Goal: Task Accomplishment & Management: Use online tool/utility

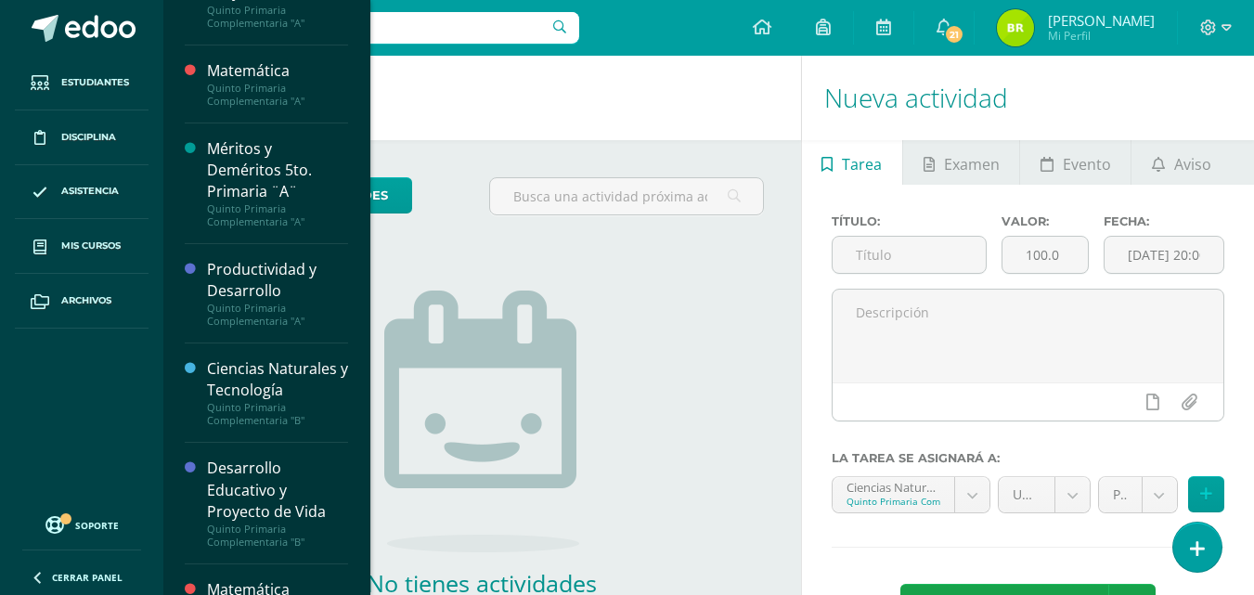
scroll to position [176, 0]
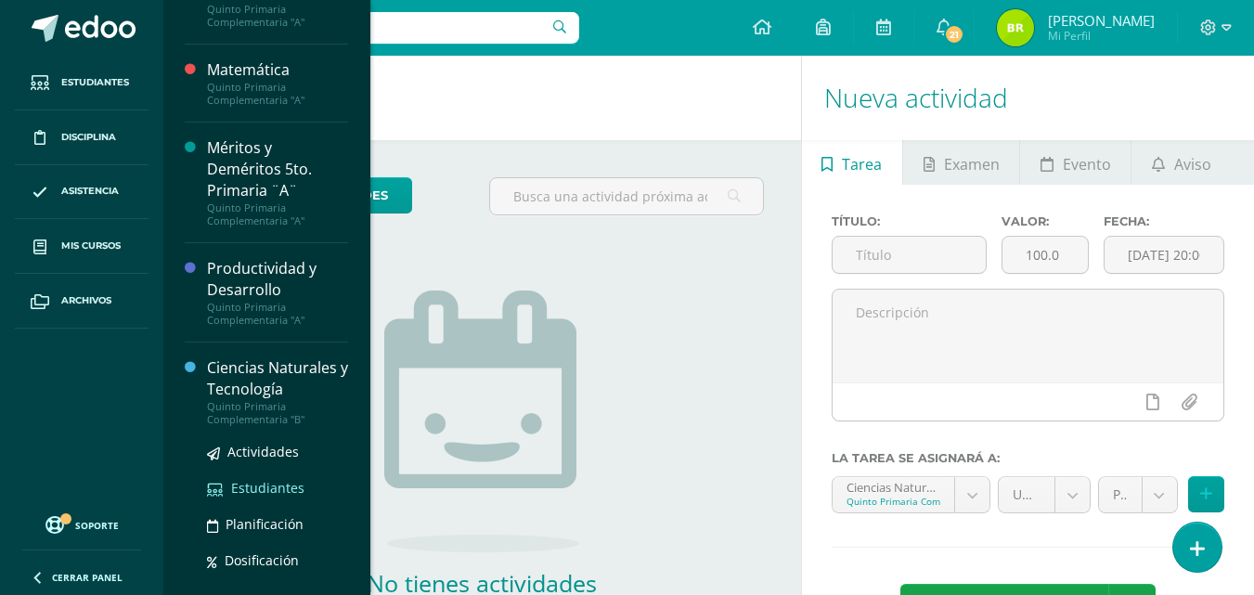
click at [242, 488] on span "Estudiantes" at bounding box center [267, 488] width 73 height 18
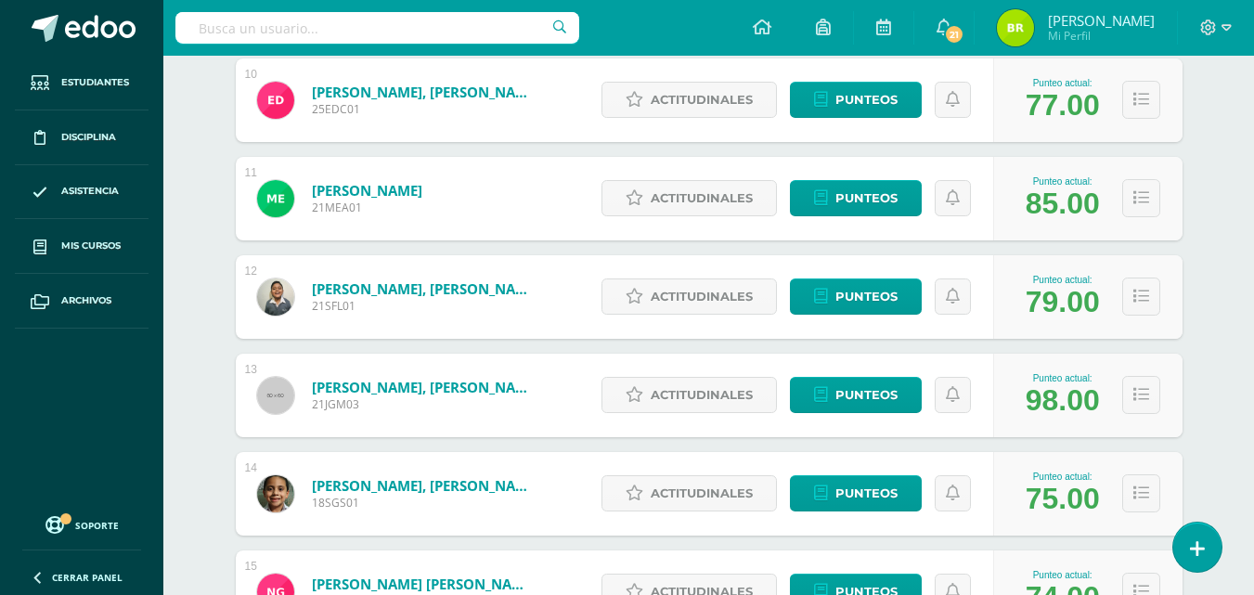
scroll to position [1234, 0]
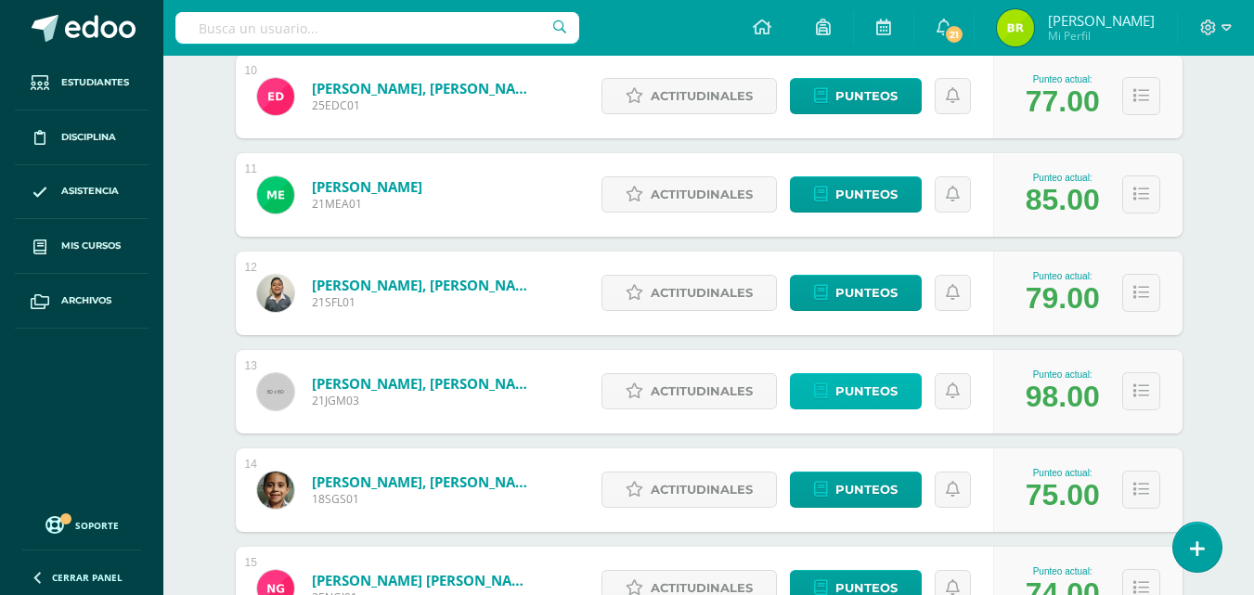
click at [877, 388] on span "Punteos" at bounding box center [866, 391] width 62 height 34
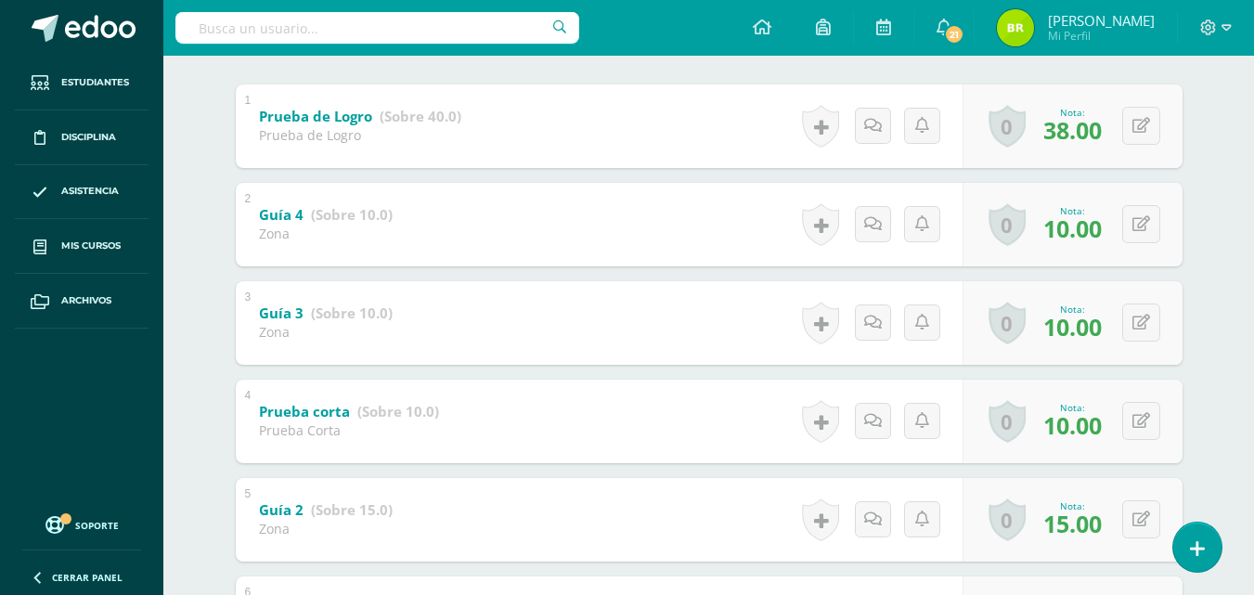
scroll to position [336, 0]
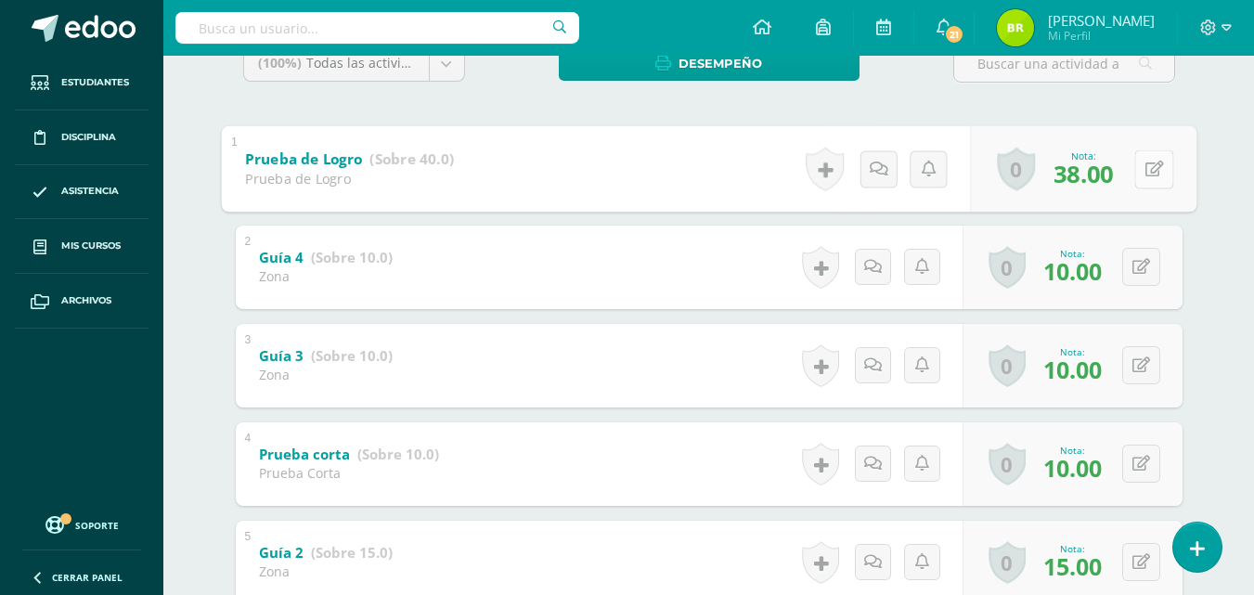
click at [1128, 164] on div "0 Logros Logros obtenidos Aún no hay logros agregados Nota: 38.00" at bounding box center [1083, 168] width 226 height 86
click at [1168, 179] on button at bounding box center [1153, 168] width 39 height 39
type input "39"
click at [1106, 179] on icon at bounding box center [1104, 175] width 17 height 16
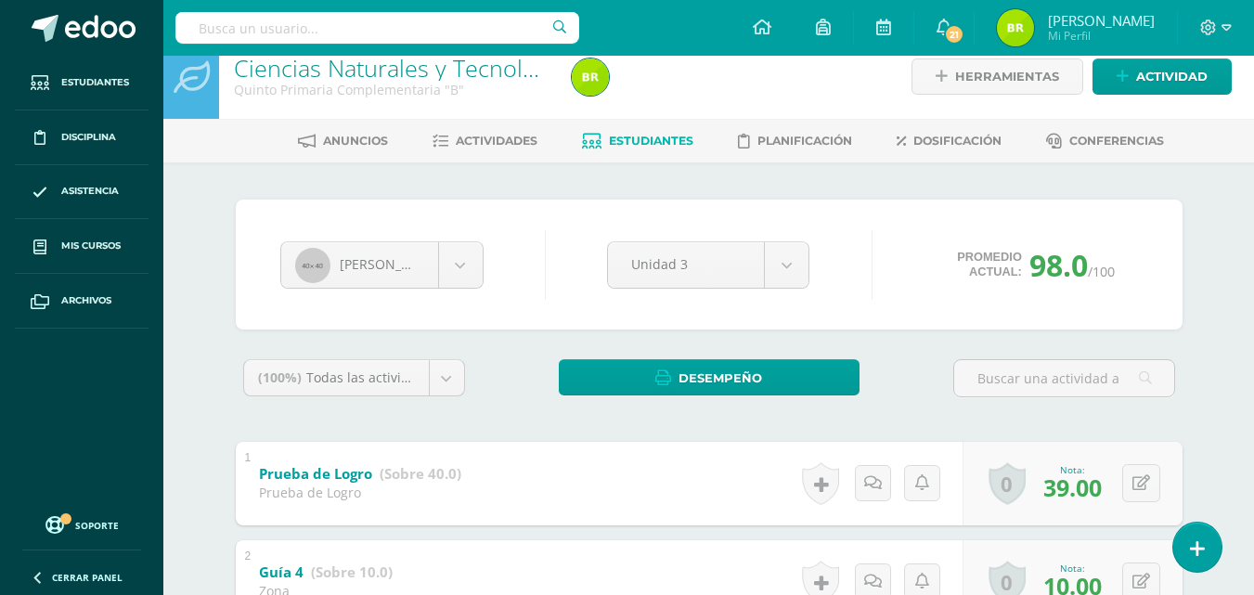
scroll to position [0, 0]
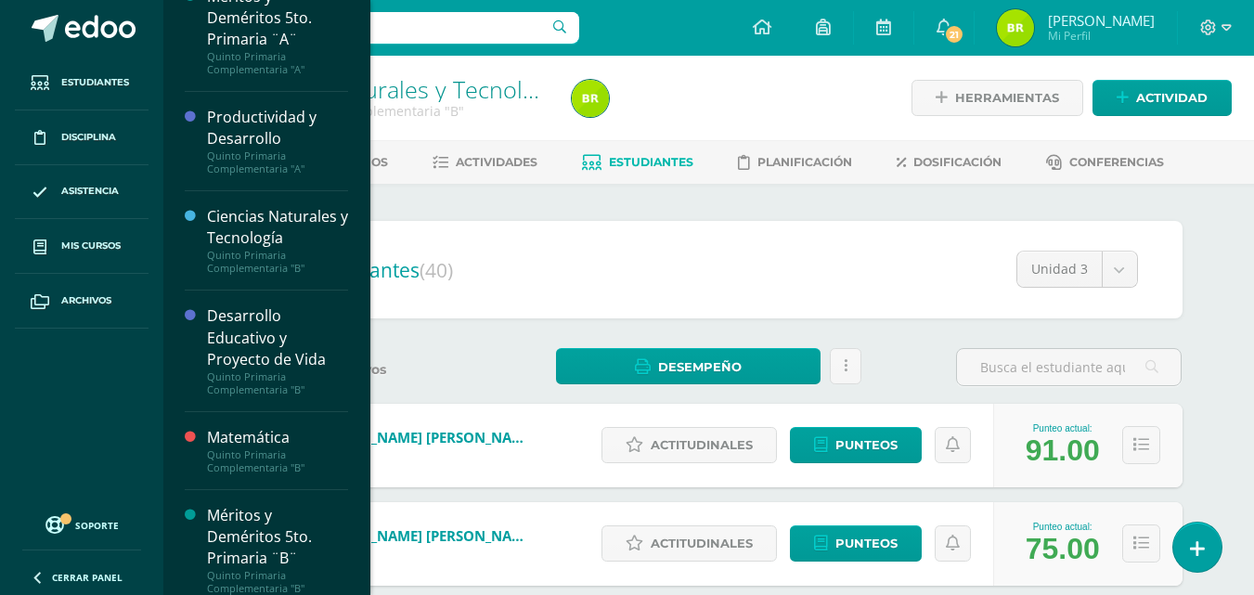
scroll to position [343, 0]
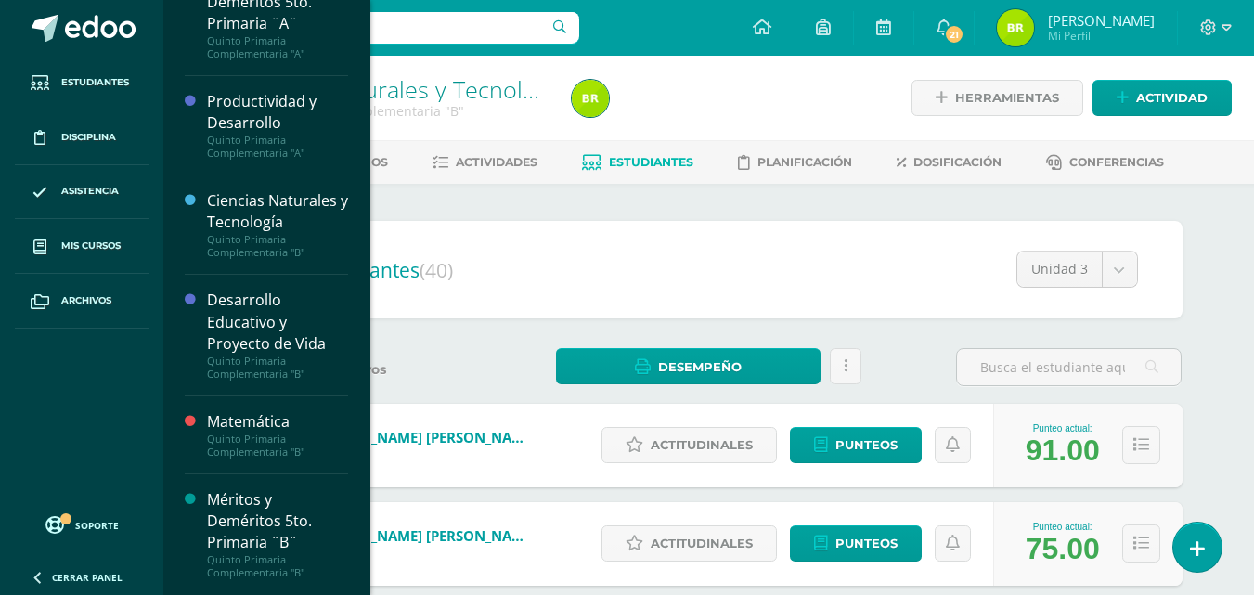
click at [265, 526] on div "Méritos y Deméritos 5to. Primaria ¨B¨" at bounding box center [277, 521] width 141 height 64
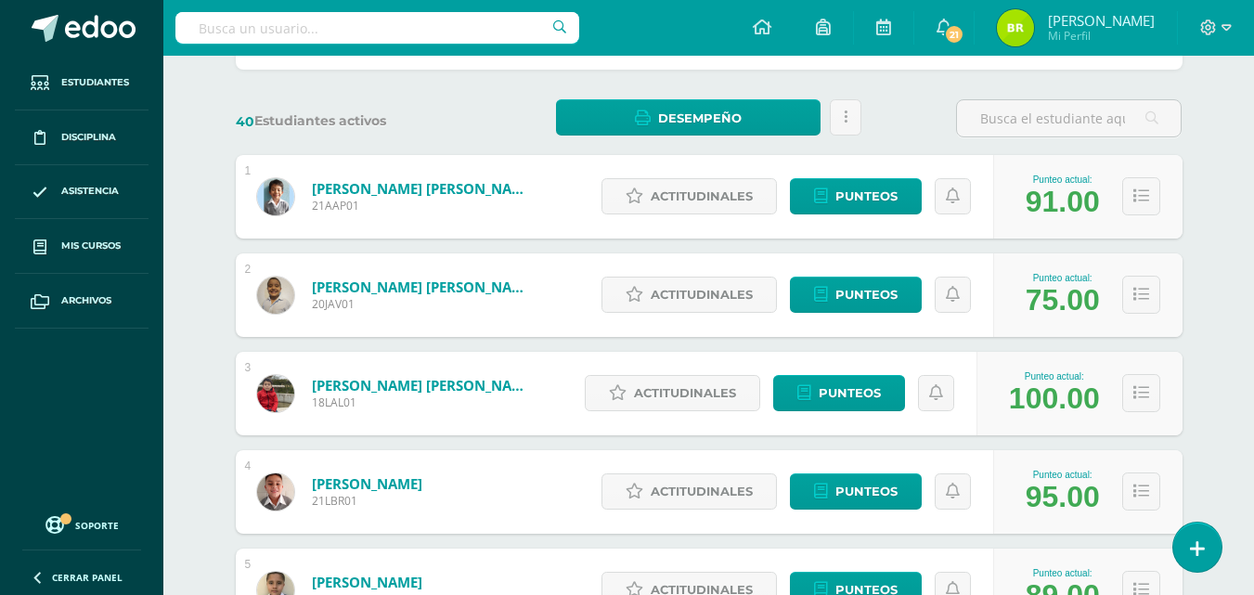
scroll to position [251, 0]
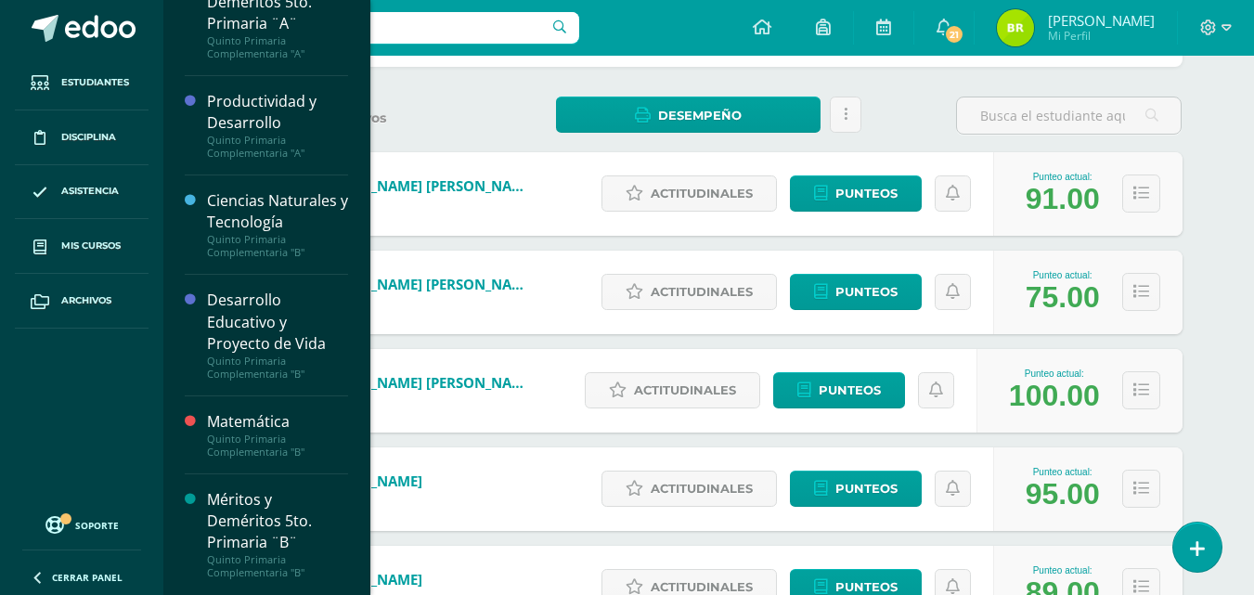
click at [236, 509] on div "Méritos y Deméritos 5to. Primaria ¨B¨" at bounding box center [277, 521] width 141 height 64
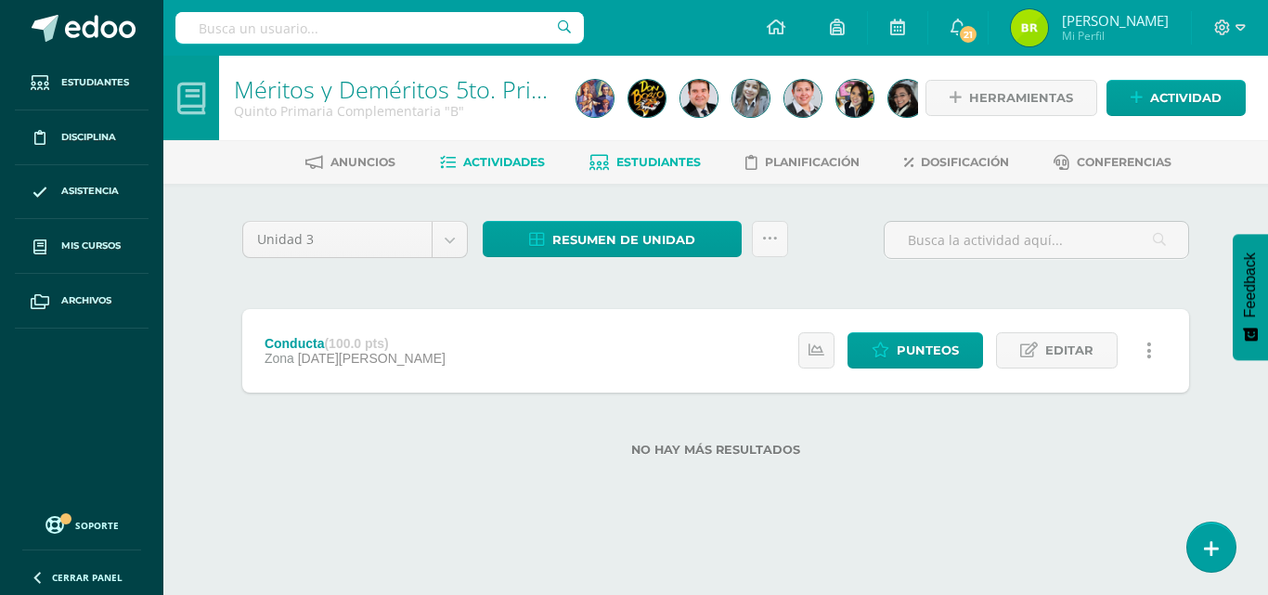
click at [664, 163] on span "Estudiantes" at bounding box center [658, 162] width 84 height 14
